Goal: Task Accomplishment & Management: Use online tool/utility

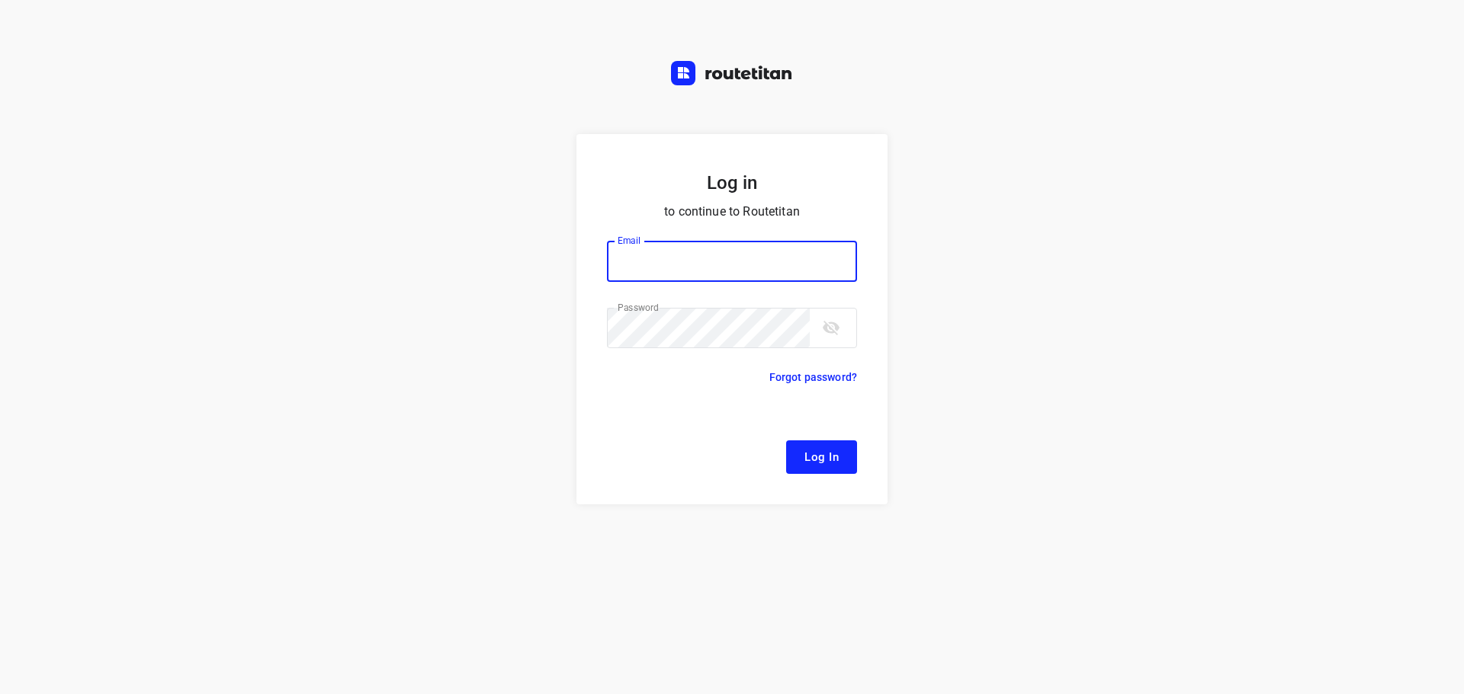
type input "[EMAIL_ADDRESS][DOMAIN_NAME]"
click at [832, 451] on span "Log In" at bounding box center [821, 457] width 34 height 20
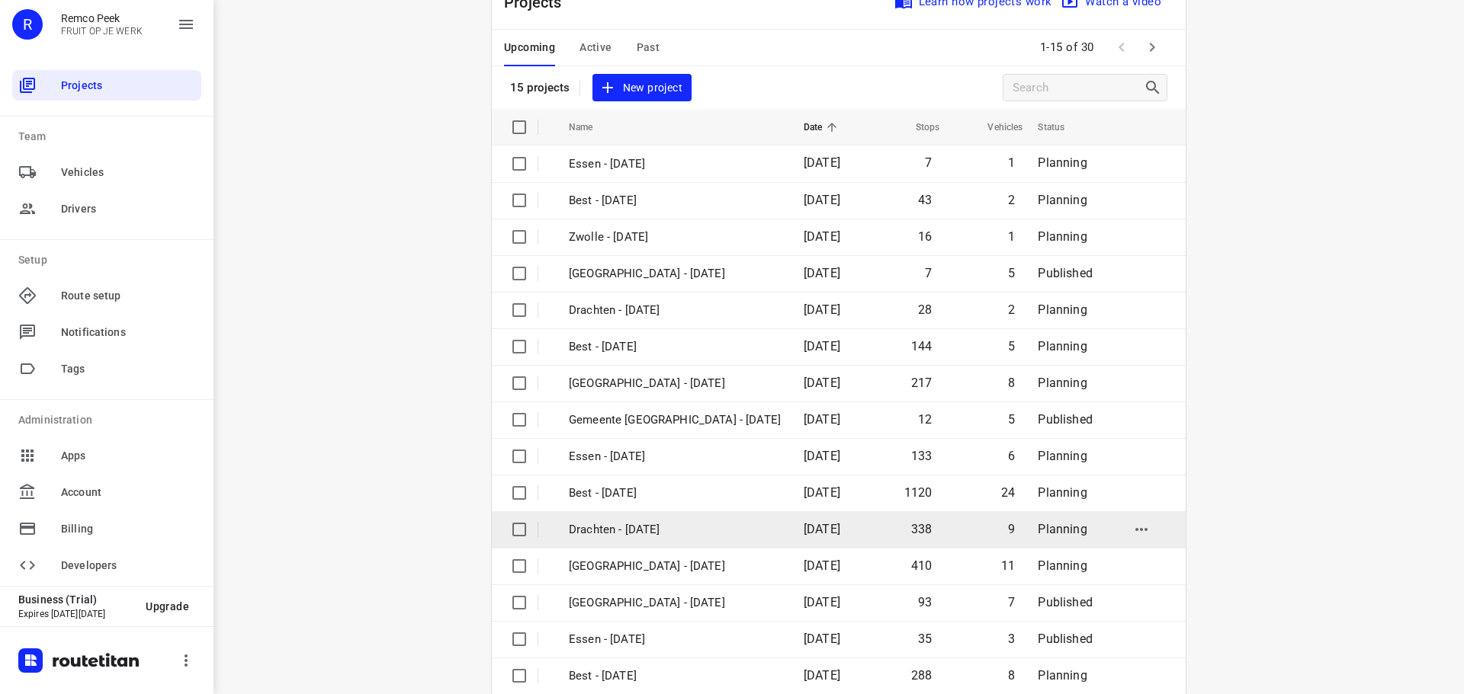
scroll to position [76, 0]
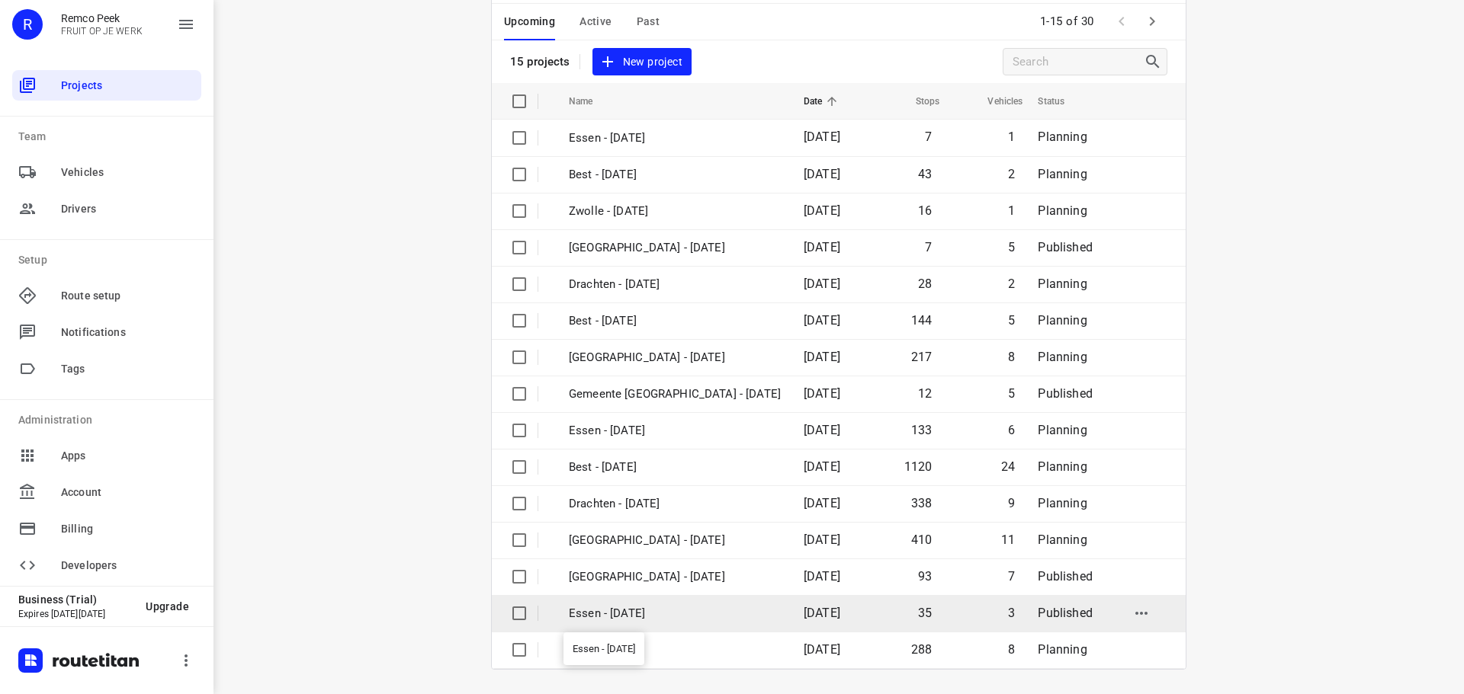
click at [669, 606] on p "Essen - [DATE]" at bounding box center [675, 614] width 212 height 18
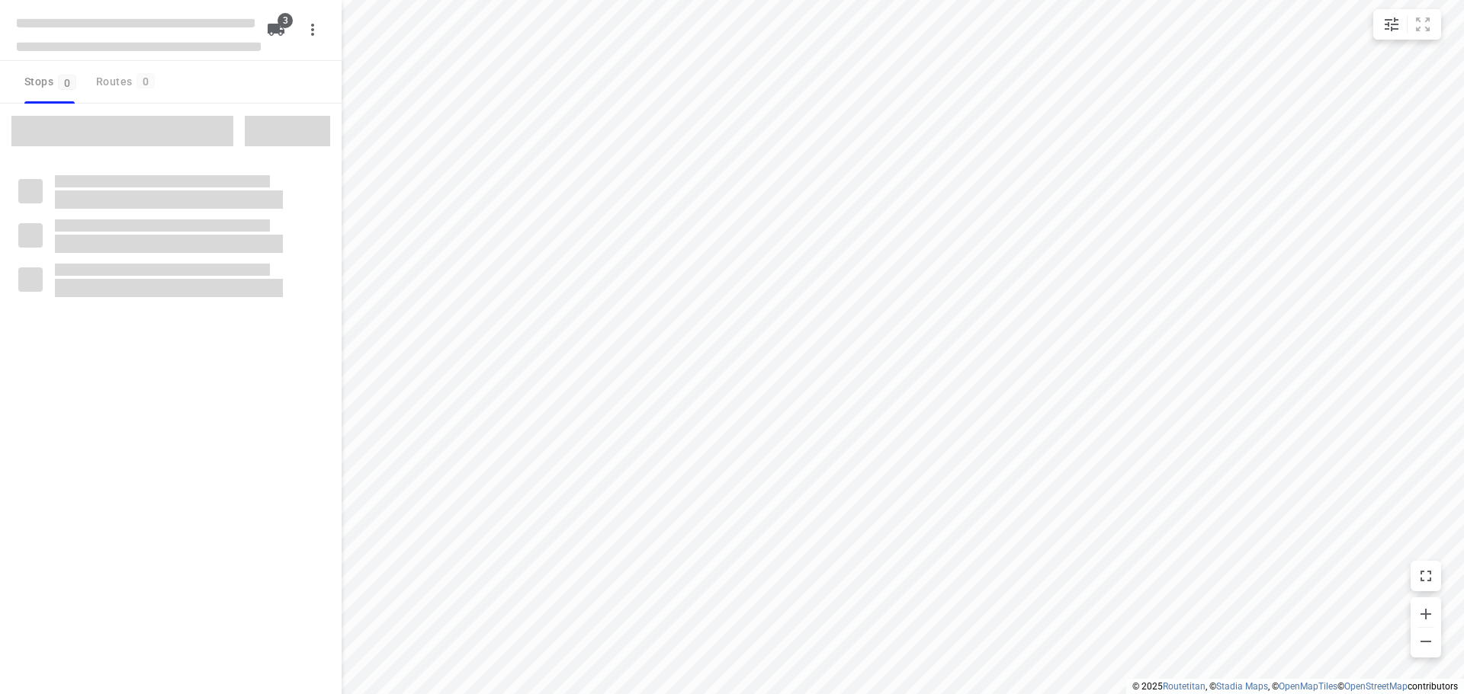
checkbox input "true"
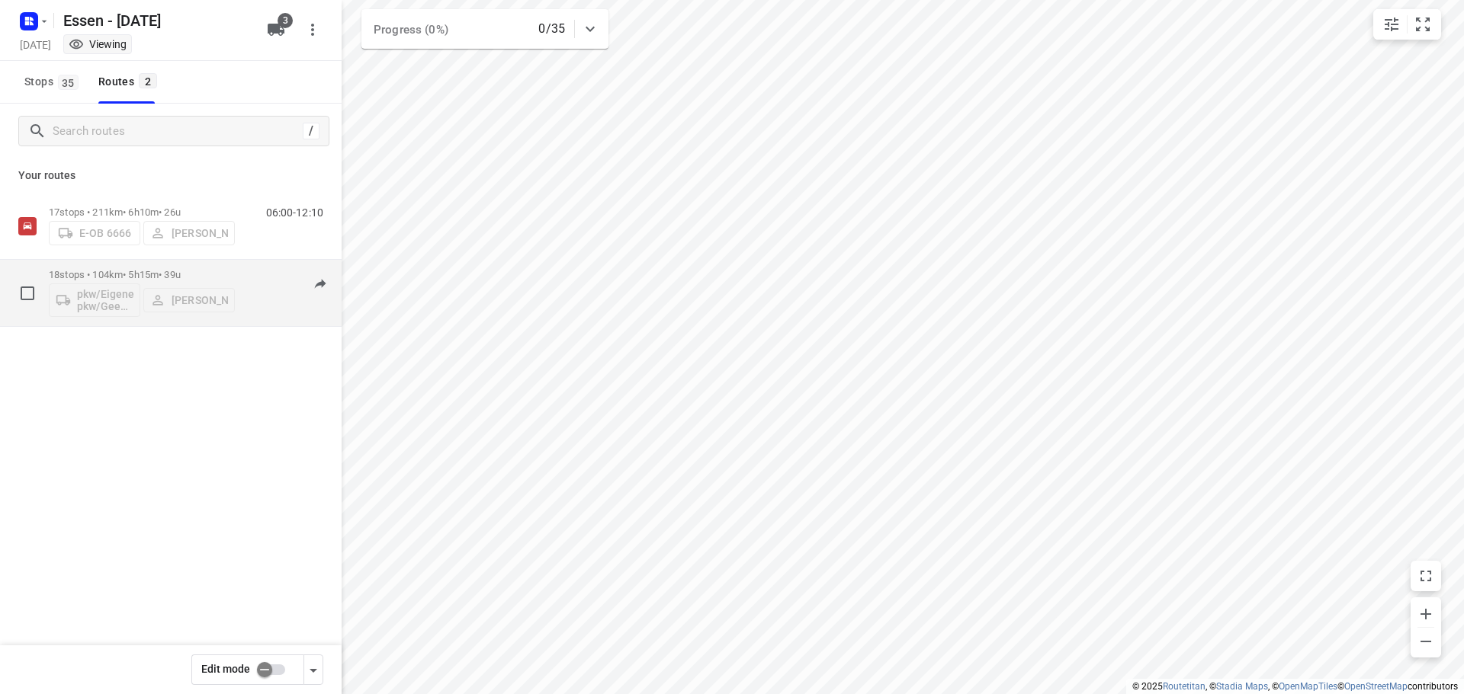
click at [245, 293] on div "18 stops • 104km • 5h15m • [DATE] pkw/Eigener pkw/[PERSON_NAME] [PERSON_NAME] 0…" at bounding box center [195, 292] width 293 height 63
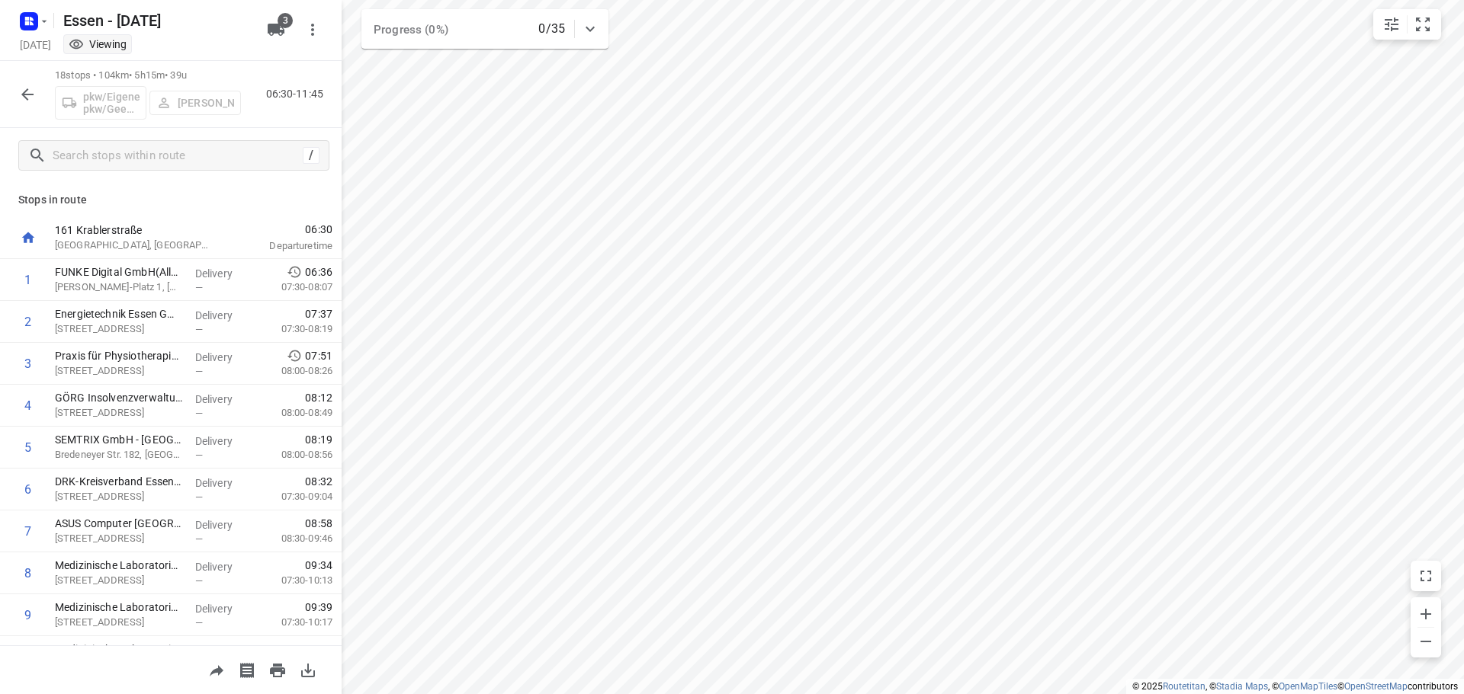
click at [28, 99] on icon "button" at bounding box center [27, 94] width 12 height 12
